Goal: Information Seeking & Learning: Compare options

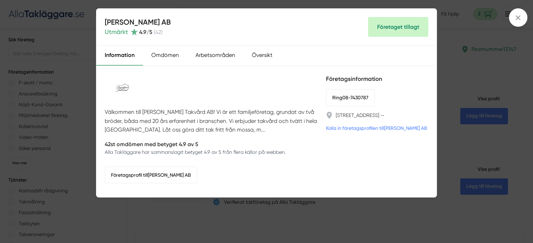
scroll to position [2469, 0]
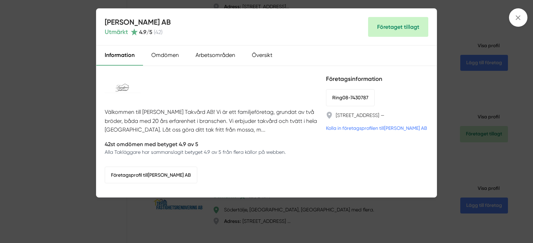
click at [296, 53] on div "Information Omdömen Arbetsområden Översikt" at bounding box center [266, 56] width 340 height 21
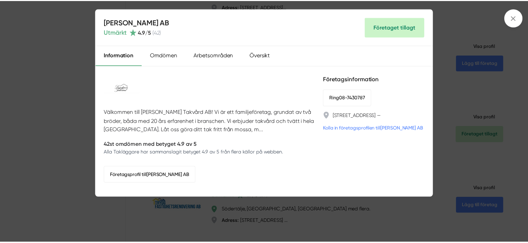
scroll to position [2238, 0]
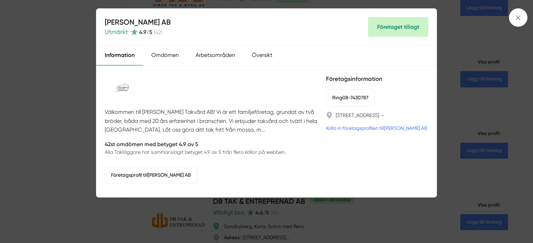
click at [331, 18] on div "Lundgren Takvård AB Utmärkt 4.9 /5 ( 42 ) Företaget tillagt" at bounding box center [266, 27] width 340 height 37
click at [519, 15] on icon at bounding box center [518, 18] width 8 height 8
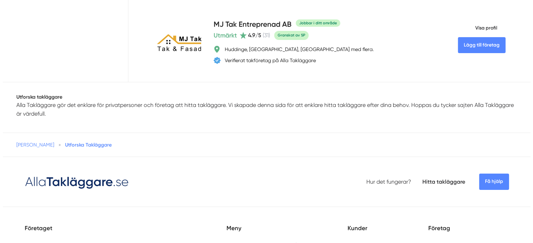
scroll to position [2690, 0]
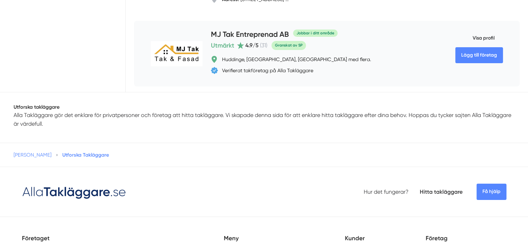
click at [279, 29] on h4 "MJ Tak Entreprenad AB" at bounding box center [250, 34] width 78 height 11
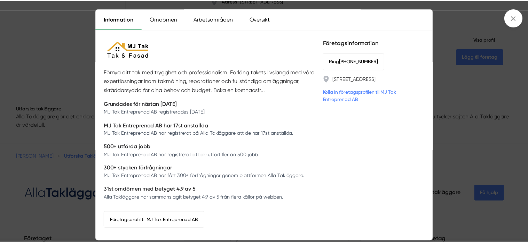
scroll to position [37, 0]
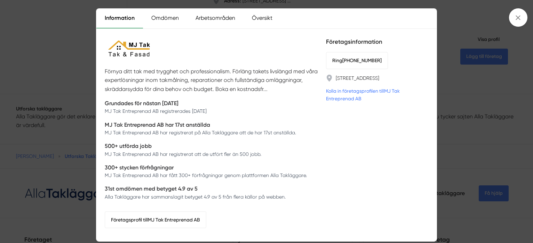
click at [358, 97] on link "Kolla in företagsprofilen till MJ Tak Entreprenad AB" at bounding box center [377, 94] width 102 height 15
click at [276, 41] on div "Förnya ditt tak med trygghet och professionalism. Förläng takets livslängd med …" at bounding box center [211, 135] width 213 height 197
click at [274, 41] on div "Förnya ditt tak med trygghet och professionalism. Förläng takets livslängd med …" at bounding box center [211, 135] width 213 height 197
click at [516, 19] on icon at bounding box center [518, 18] width 8 height 8
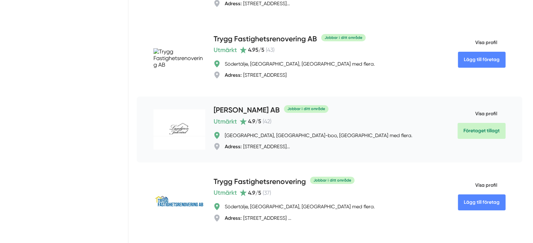
scroll to position [2459, 0]
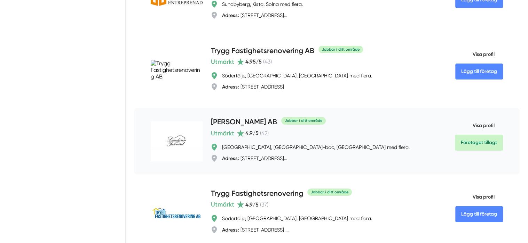
click at [268, 117] on h4 "[PERSON_NAME] AB" at bounding box center [244, 122] width 66 height 11
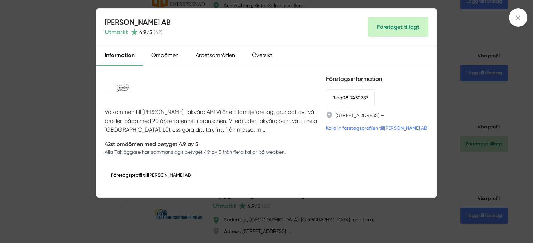
click at [452, 103] on div "Lundgren Takvård AB Utmärkt 4.9 /5 ( 42 ) Företaget tillagt Information Omdömen…" at bounding box center [266, 121] width 533 height 243
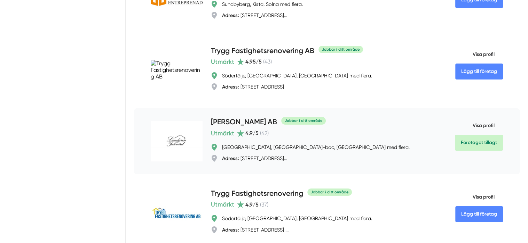
click at [284, 129] on div "Utmärkt 4.9 /5 ( 42 )" at bounding box center [312, 134] width 202 height 10
click at [271, 117] on h4 "[PERSON_NAME] AB" at bounding box center [244, 122] width 66 height 11
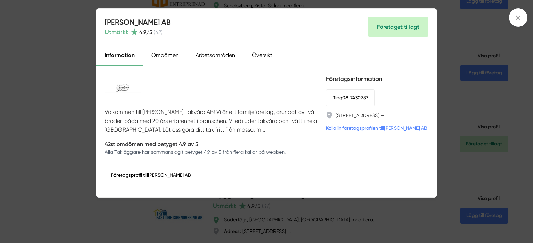
click at [225, 97] on div "Välkommen till Lundgren Takvård AB! Vi är ett familjeföretag, grundat av två br…" at bounding box center [211, 131] width 213 height 115
click at [255, 38] on div "Lundgren Takvård AB Utmärkt 4.9 /5 ( 42 ) Företaget tillagt" at bounding box center [266, 27] width 340 height 37
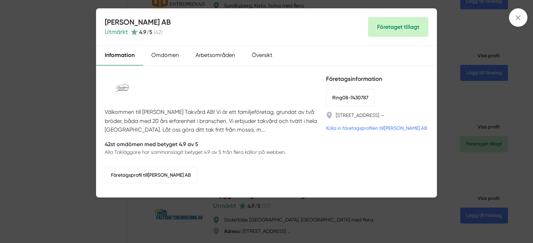
click at [285, 46] on div "Information Omdömen Arbetsområden Översikt" at bounding box center [266, 56] width 340 height 21
click at [122, 55] on div "Information" at bounding box center [119, 56] width 47 height 20
click at [216, 55] on div "Arbetsområden" at bounding box center [215, 56] width 56 height 20
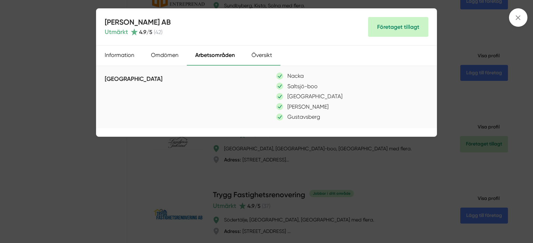
click at [257, 54] on div "Översikt" at bounding box center [261, 56] width 37 height 20
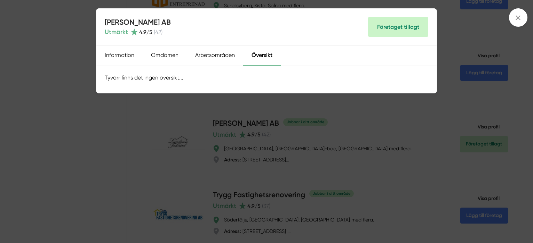
click at [260, 57] on div "Översikt" at bounding box center [262, 56] width 38 height 20
click at [304, 58] on div "Information Omdömen Arbetsområden Översikt" at bounding box center [266, 56] width 340 height 21
drag, startPoint x: 305, startPoint y: 58, endPoint x: 310, endPoint y: 55, distance: 6.0
click at [310, 55] on div "Information Omdömen Arbetsområden Översikt" at bounding box center [266, 56] width 340 height 21
click at [516, 20] on icon at bounding box center [518, 18] width 8 height 8
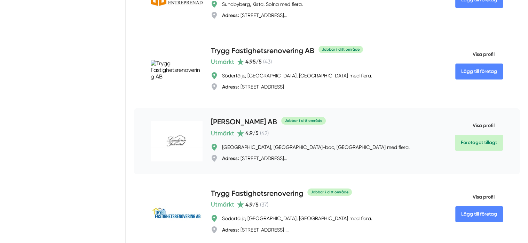
click at [270, 117] on h4 "[PERSON_NAME] AB" at bounding box center [244, 122] width 66 height 11
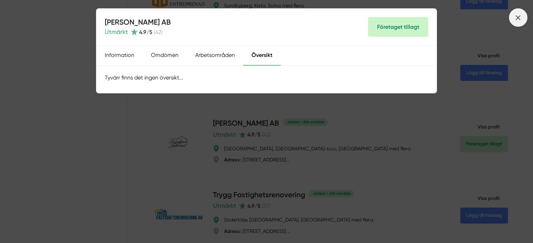
click at [519, 18] on line at bounding box center [518, 18] width 4 height 4
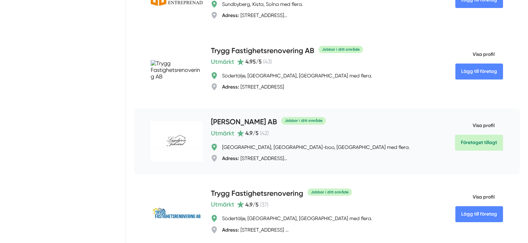
click at [486, 117] on span "Visa profil" at bounding box center [475, 126] width 40 height 18
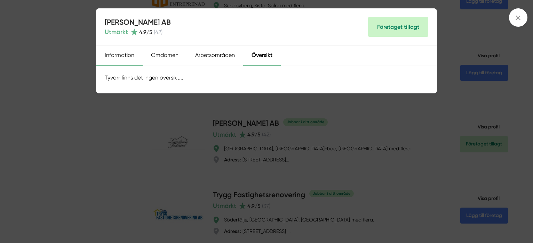
click at [120, 54] on div "Information" at bounding box center [119, 56] width 46 height 20
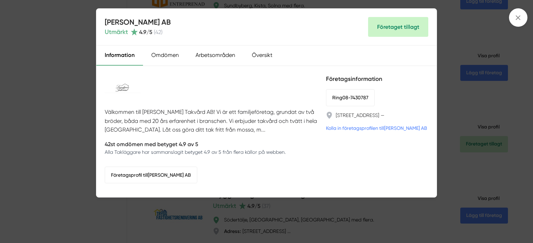
scroll to position [2238, 0]
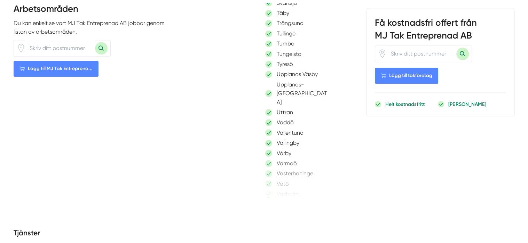
scroll to position [974, 0]
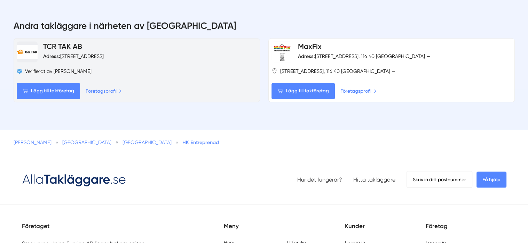
scroll to position [1176, 0]
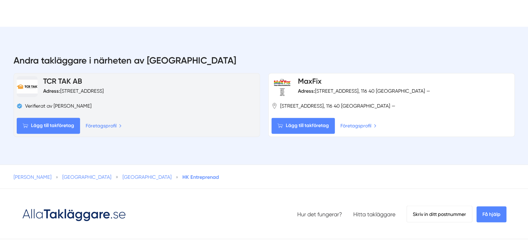
click at [104, 76] on h4 "TCR TAK AB" at bounding box center [73, 81] width 61 height 11
click at [64, 77] on link "TCR TAK AB" at bounding box center [62, 81] width 39 height 9
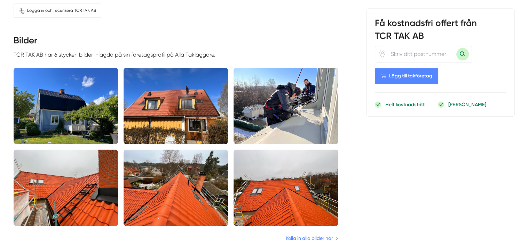
scroll to position [522, 0]
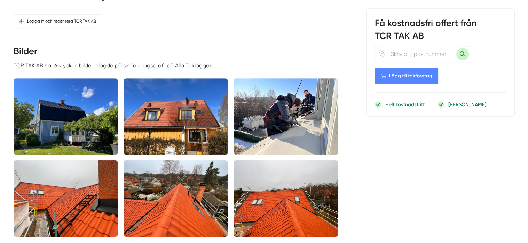
click at [153, 98] on img at bounding box center [175, 117] width 104 height 77
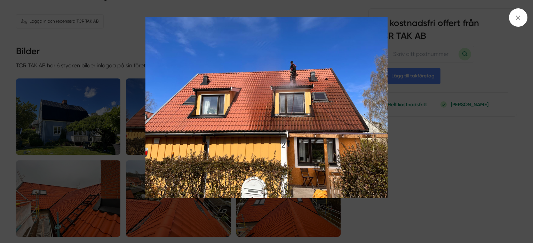
click at [125, 50] on img at bounding box center [267, 108] width 400 height 182
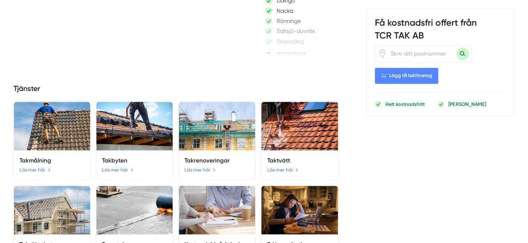
scroll to position [974, 0]
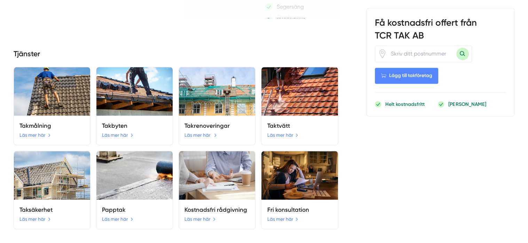
click at [203, 135] on link "Läs mer här" at bounding box center [200, 135] width 32 height 8
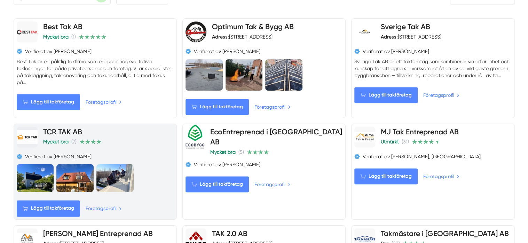
scroll to position [348, 0]
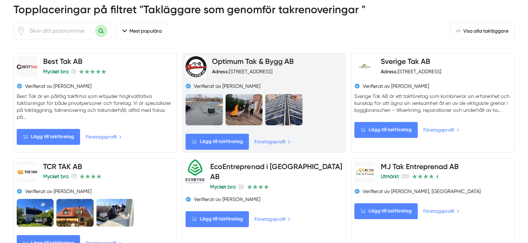
click at [250, 61] on link "Optimum Tak & Bygg AB" at bounding box center [253, 61] width 82 height 9
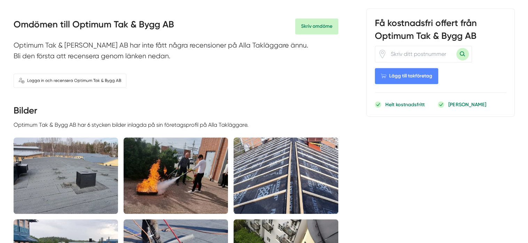
scroll to position [417, 0]
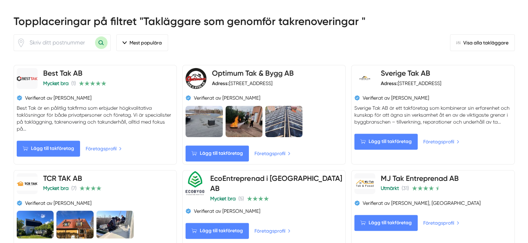
scroll to position [348, 0]
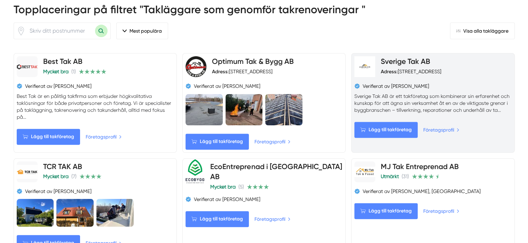
click at [423, 81] on div "Sverige Tak AB Adress: [STREET_ADDRESS] Verifierat av [PERSON_NAME] Sverige Tak…" at bounding box center [432, 97] width 157 height 82
click at [423, 81] on div "Sverige Tak AB Adress: Byälvsvägen 195, Bagarmossen, Sweden Verifierat av Serge…" at bounding box center [432, 97] width 157 height 82
click at [398, 130] on span "Lägg till takföretag" at bounding box center [385, 130] width 63 height 16
click at [420, 93] on p "Sverige Tak AB är ett takföretag som kombinerar sin erfarenhet och kunskap för …" at bounding box center [432, 103] width 157 height 21
click at [424, 93] on p "Sverige Tak AB är ett takföretag som kombinerar sin erfarenhet och kunskap för …" at bounding box center [432, 103] width 157 height 21
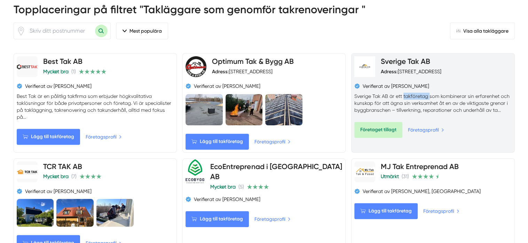
click at [424, 93] on p "Sverige Tak AB är ett takföretag som kombinerar sin erfarenhet och kunskap för …" at bounding box center [432, 103] width 157 height 21
click at [367, 63] on img at bounding box center [364, 66] width 21 height 21
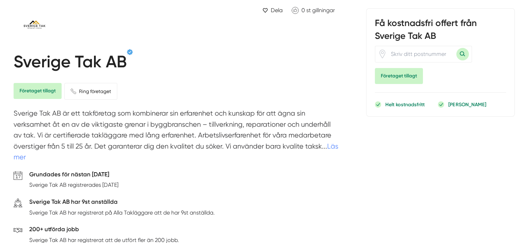
scroll to position [70, 0]
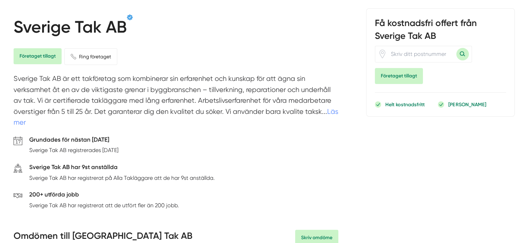
click at [331, 112] on link "Läs mer" at bounding box center [176, 117] width 324 height 19
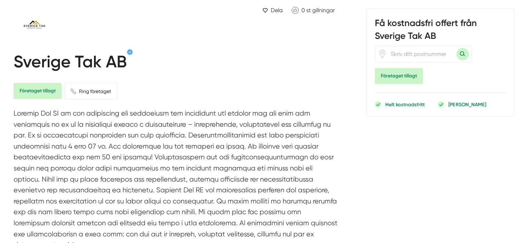
scroll to position [0, 0]
